Goal: Go to known website: Access a specific website the user already knows

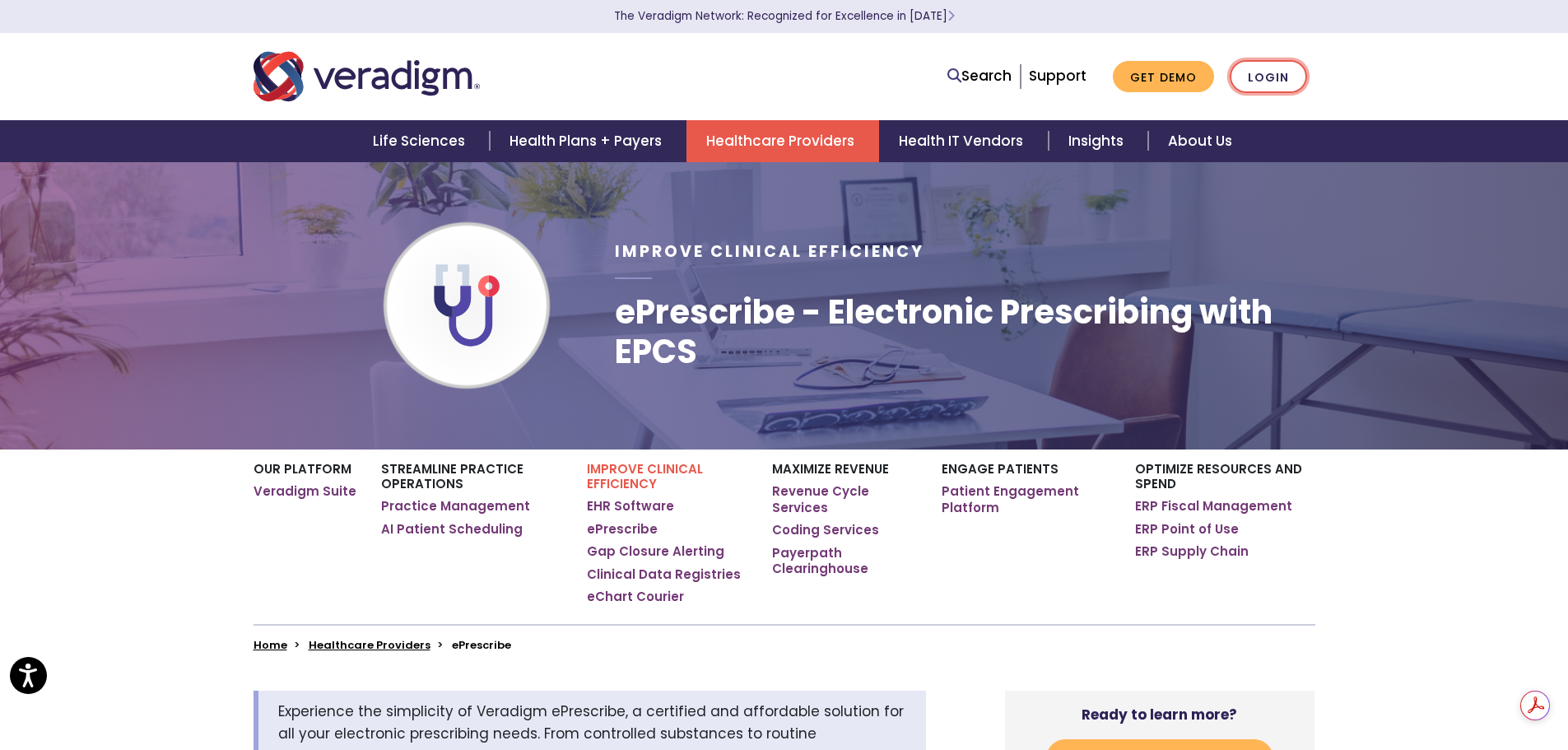
click at [1276, 75] on link "Login" at bounding box center [1268, 76] width 77 height 34
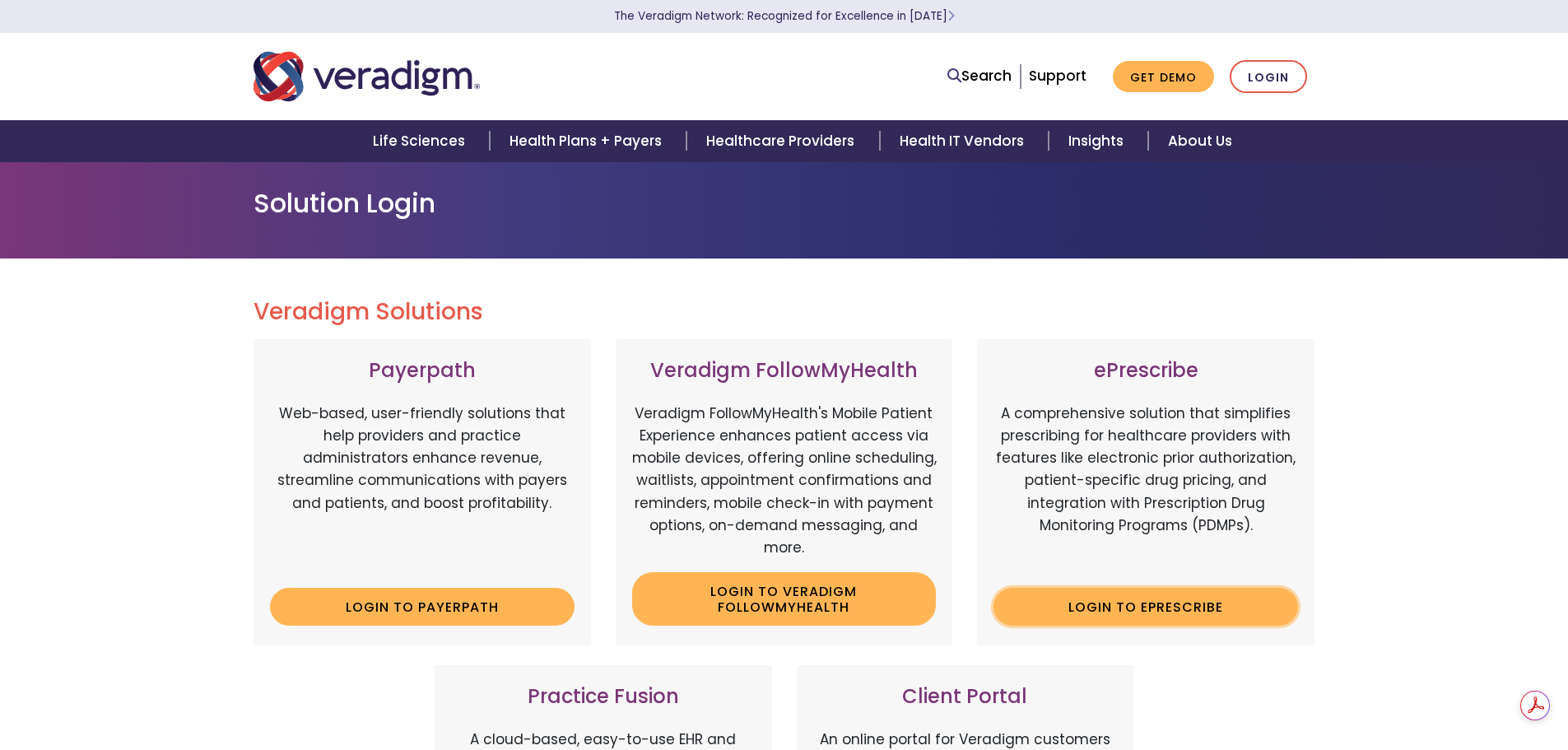
click at [1162, 598] on link "Login to ePrescribe" at bounding box center [1145, 607] width 305 height 38
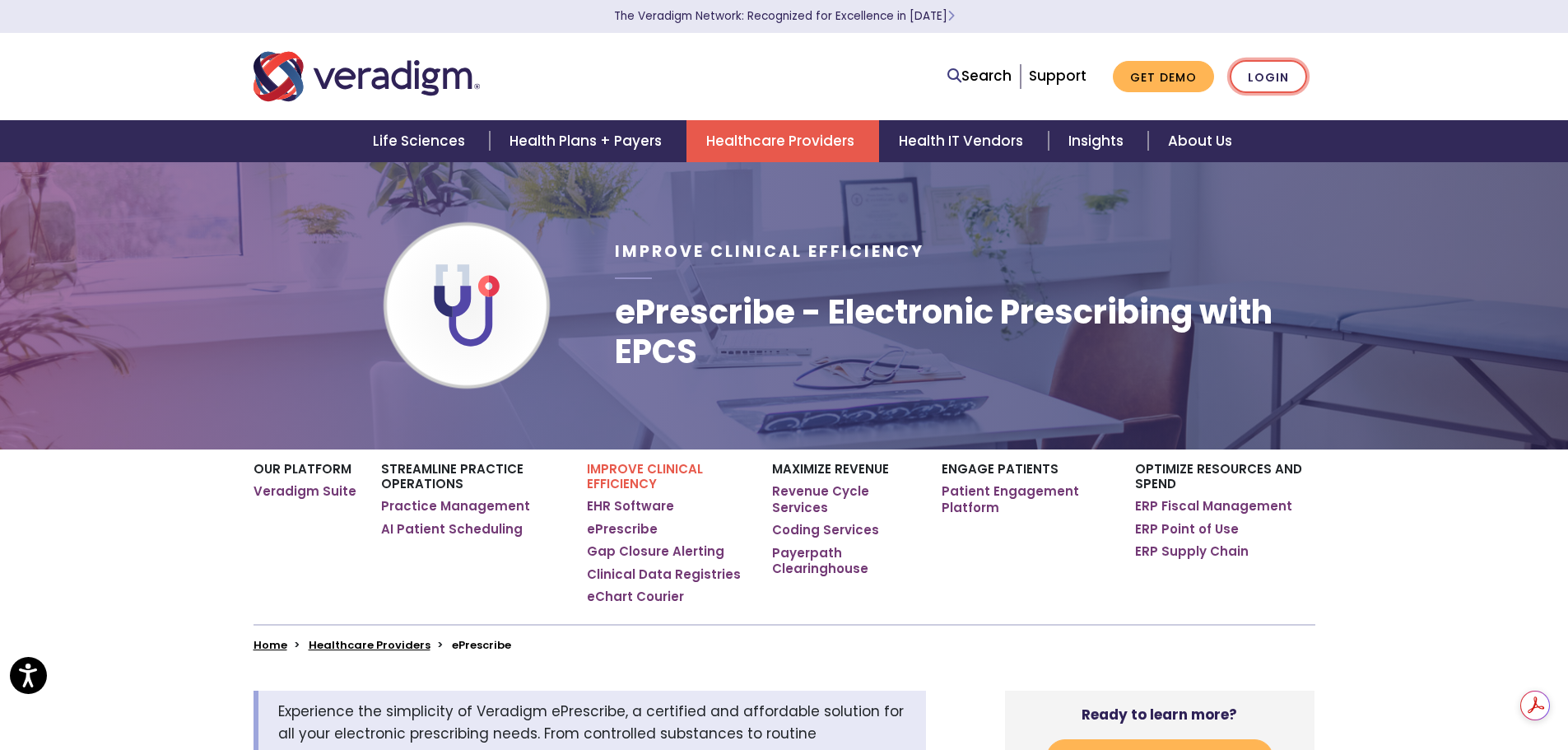
click at [1259, 78] on link "Login" at bounding box center [1268, 76] width 77 height 34
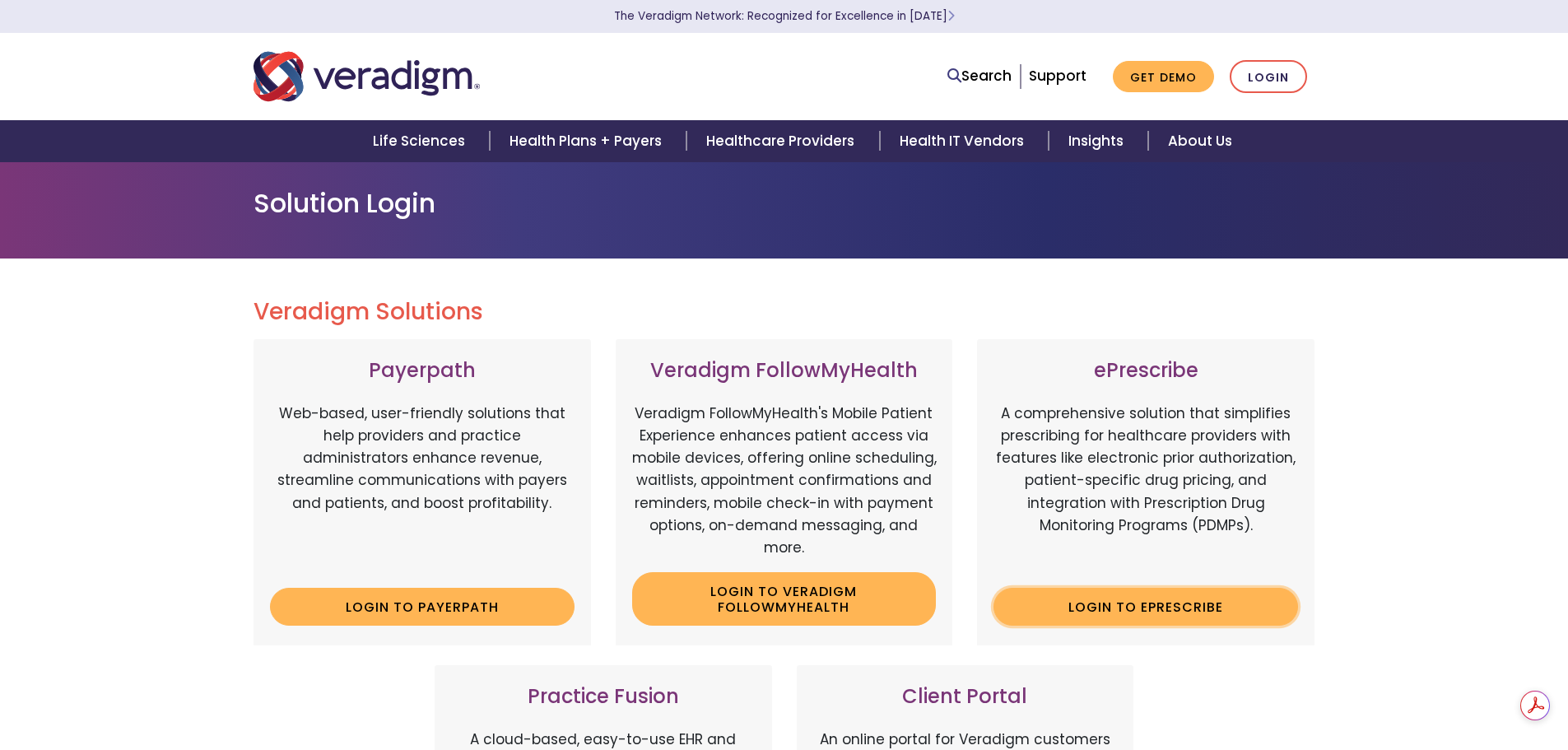
click at [1114, 609] on link "Login to ePrescribe" at bounding box center [1145, 607] width 305 height 38
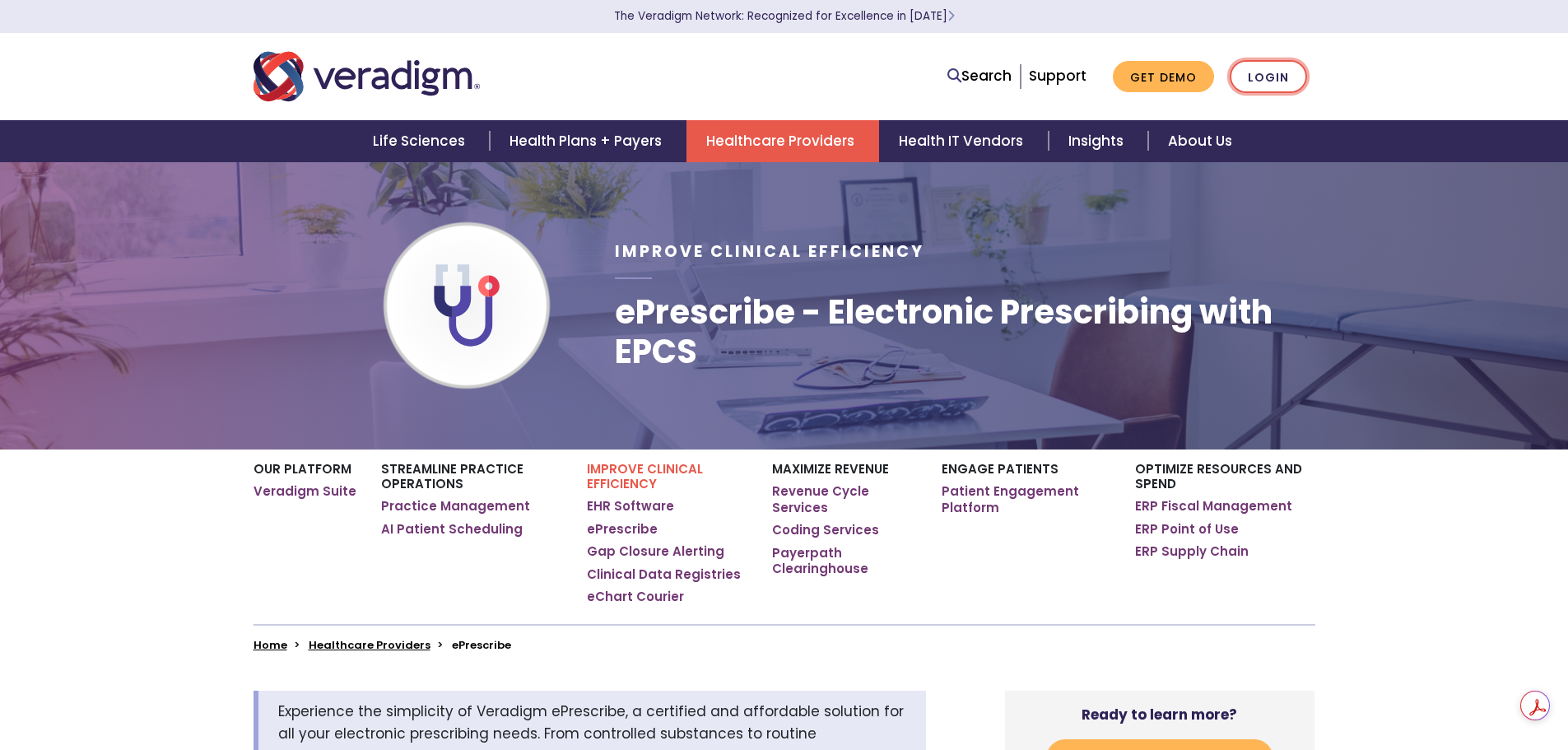
drag, startPoint x: 0, startPoint y: 0, endPoint x: 1289, endPoint y: 68, distance: 1290.8
click at [1289, 68] on link "Login" at bounding box center [1268, 76] width 77 height 34
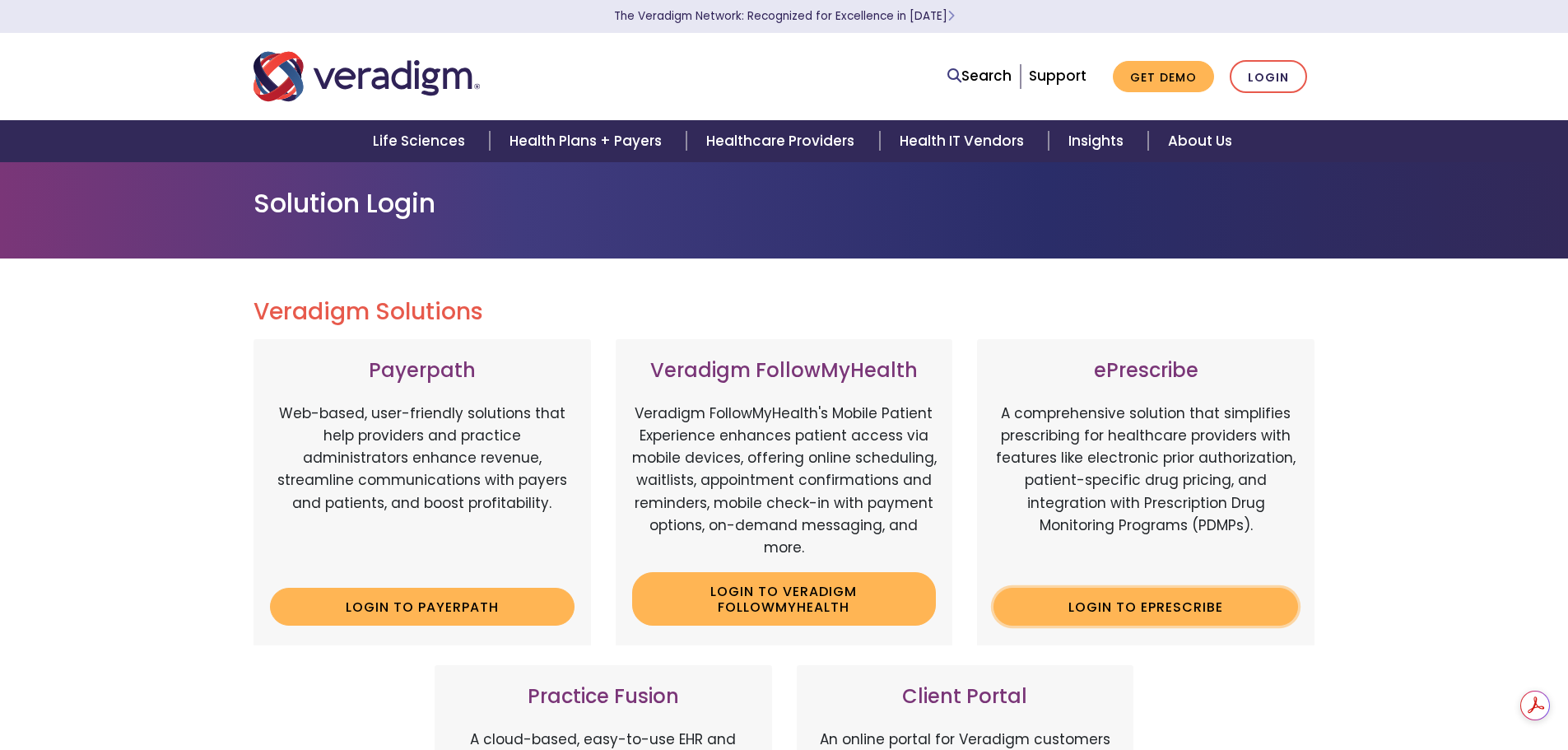
click at [1113, 608] on link "Login to ePrescribe" at bounding box center [1145, 607] width 305 height 38
